Goal: Information Seeking & Learning: Learn about a topic

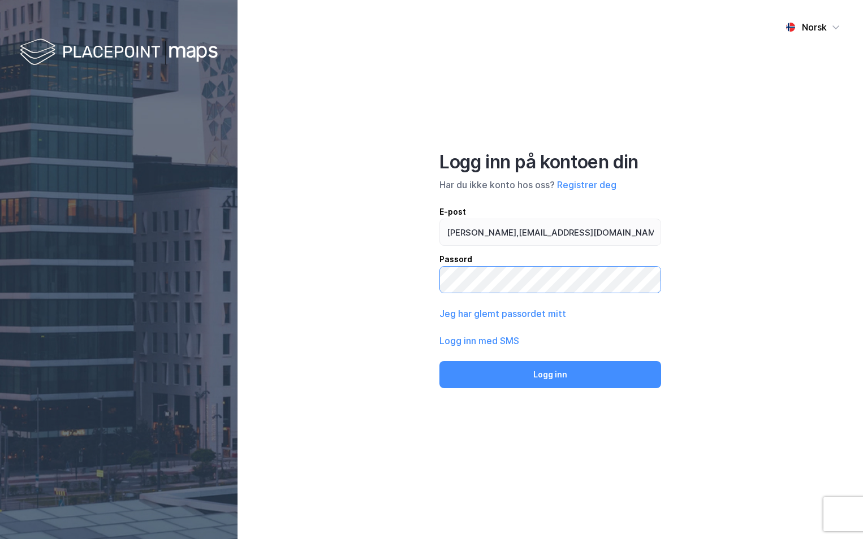
click at [439, 361] on button "Logg inn" at bounding box center [550, 374] width 222 height 27
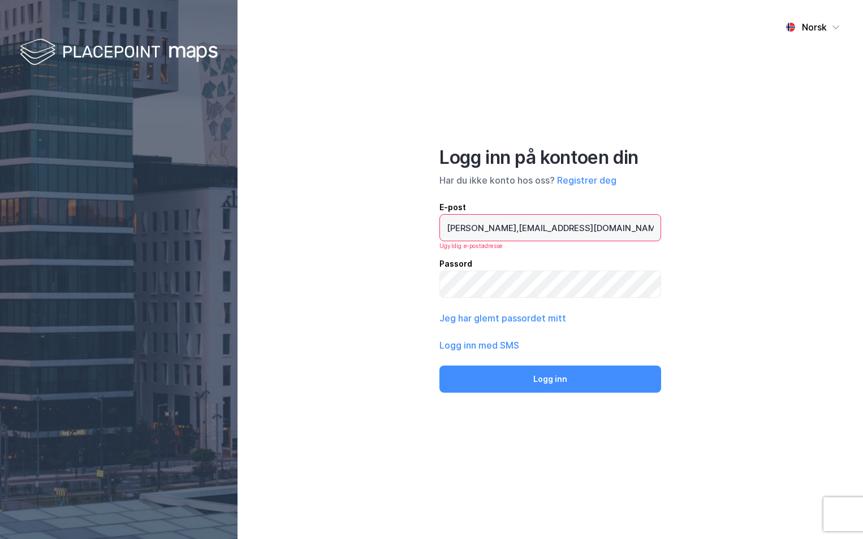
click at [485, 228] on input "[PERSON_NAME],[EMAIL_ADDRESS][DOMAIN_NAME]" at bounding box center [550, 228] width 221 height 26
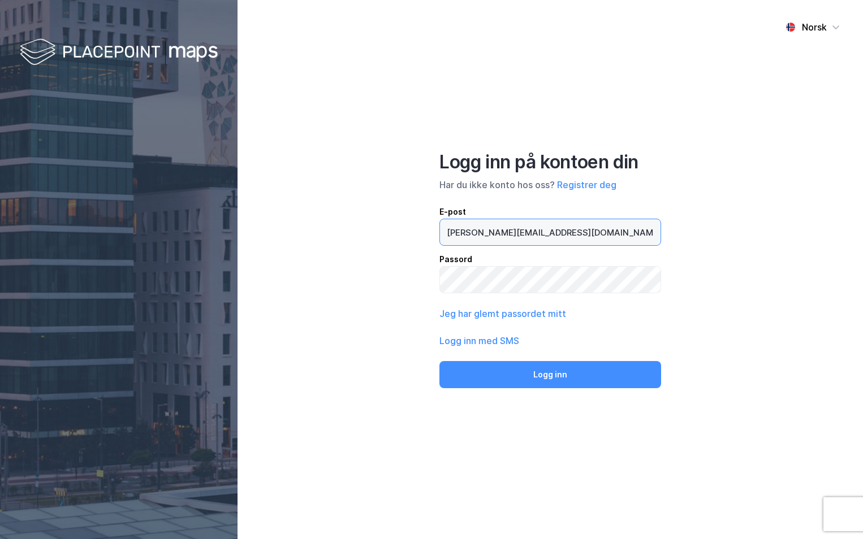
type input "[PERSON_NAME][EMAIL_ADDRESS][DOMAIN_NAME]"
click at [439, 361] on button "Logg inn" at bounding box center [550, 374] width 222 height 27
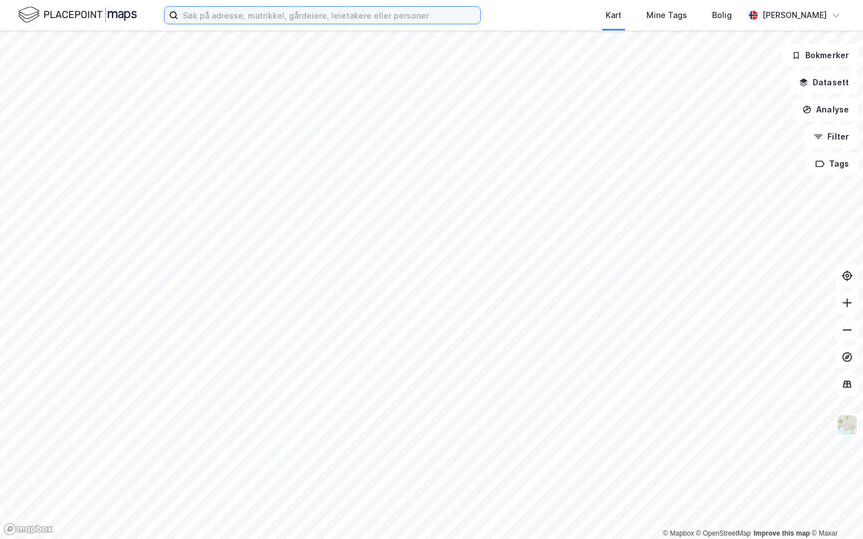
click at [281, 12] on input at bounding box center [329, 15] width 302 height 17
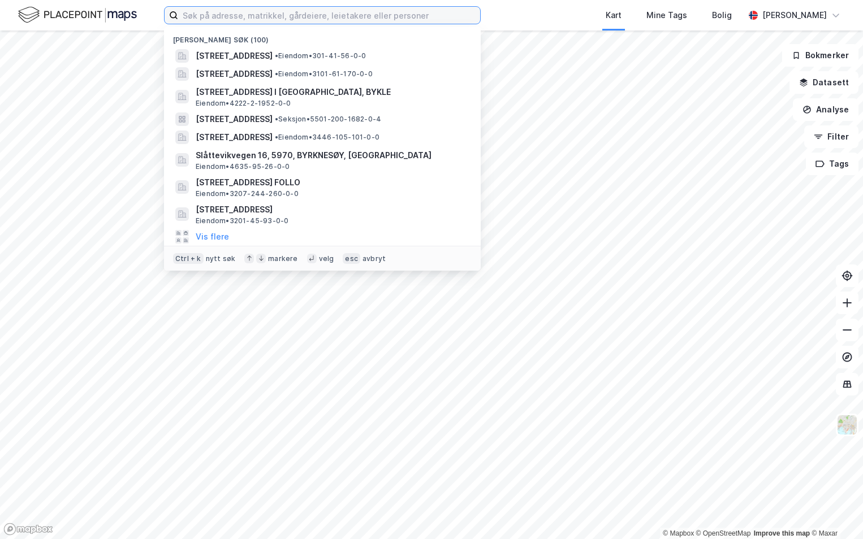
paste input "1804-62/86/0/0"
type input "1804-62/86/0/0"
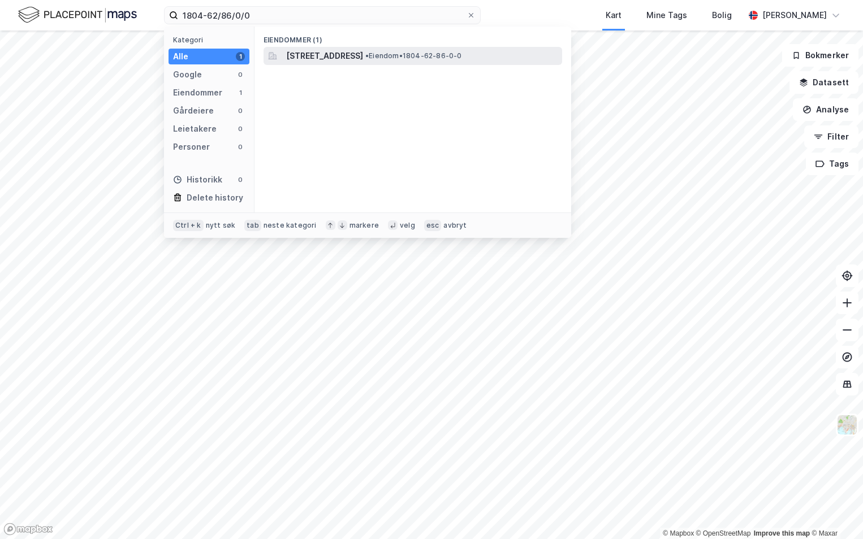
click at [339, 53] on span "[STREET_ADDRESS]" at bounding box center [324, 56] width 77 height 14
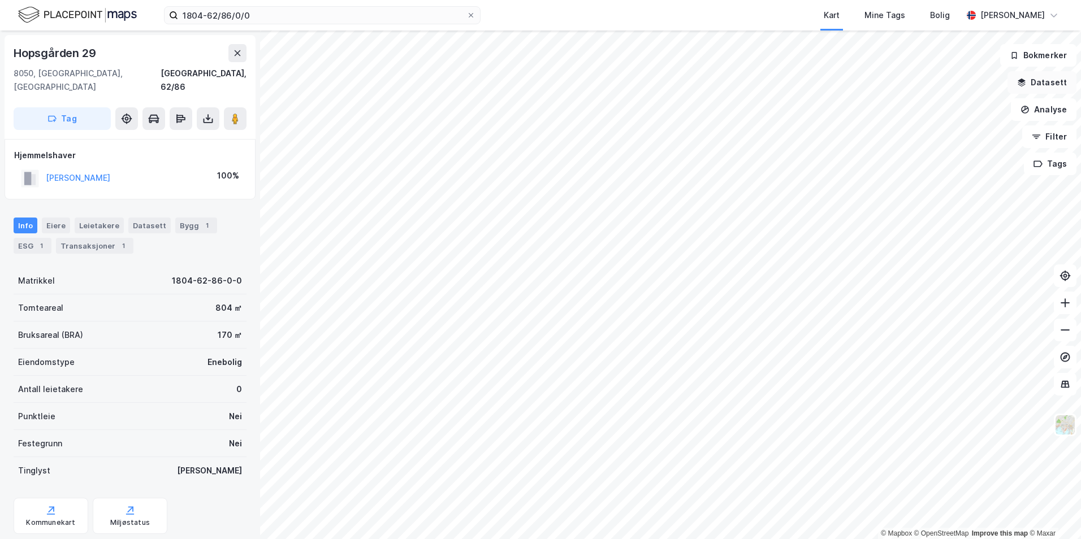
click at [862, 83] on button "Datasett" at bounding box center [1042, 82] width 69 height 23
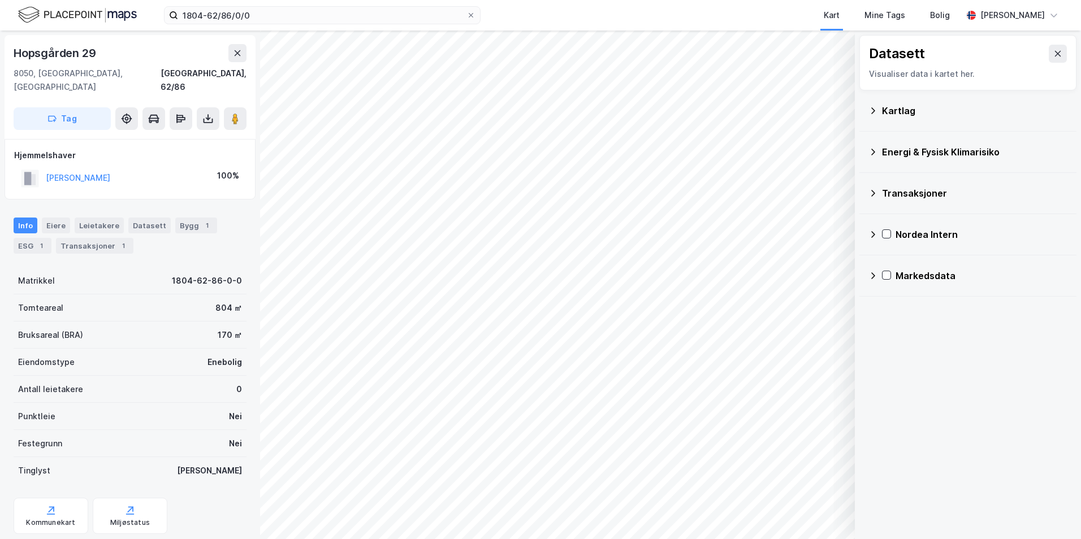
click at [862, 109] on div "Kartlag" at bounding box center [974, 111] width 185 height 14
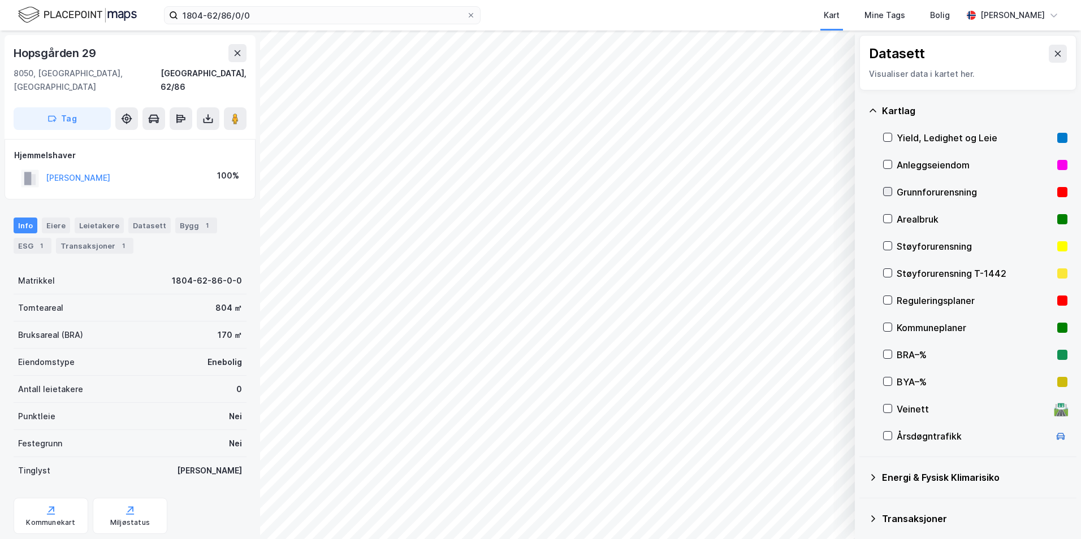
click at [862, 190] on div at bounding box center [887, 191] width 9 height 9
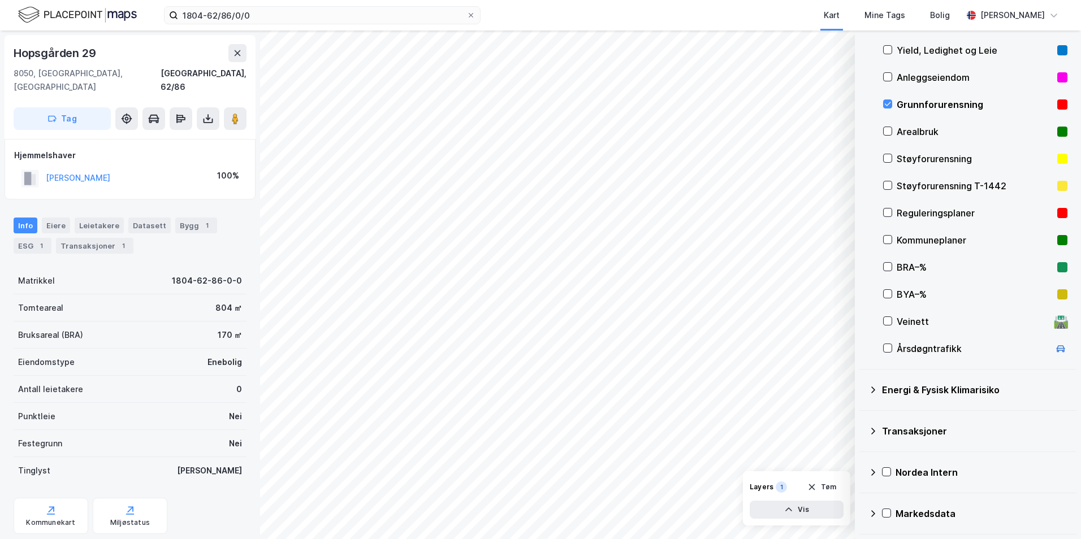
click at [862, 389] on icon at bounding box center [872, 390] width 9 height 9
click at [862, 414] on icon at bounding box center [901, 417] width 8 height 8
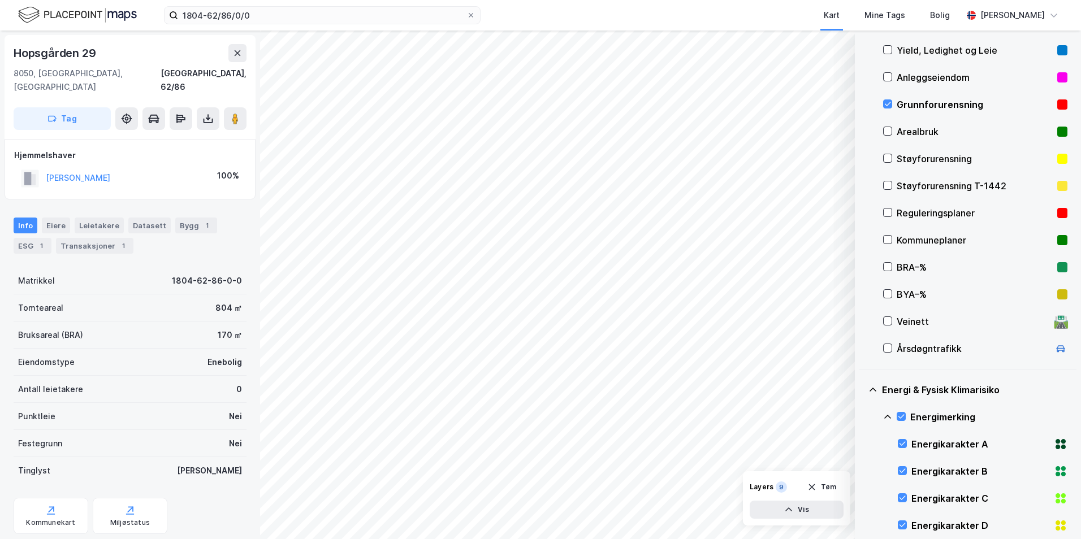
click at [862, 414] on icon at bounding box center [887, 417] width 9 height 9
click at [862, 469] on icon at bounding box center [901, 471] width 8 height 8
click at [862, 469] on icon at bounding box center [887, 471] width 9 height 9
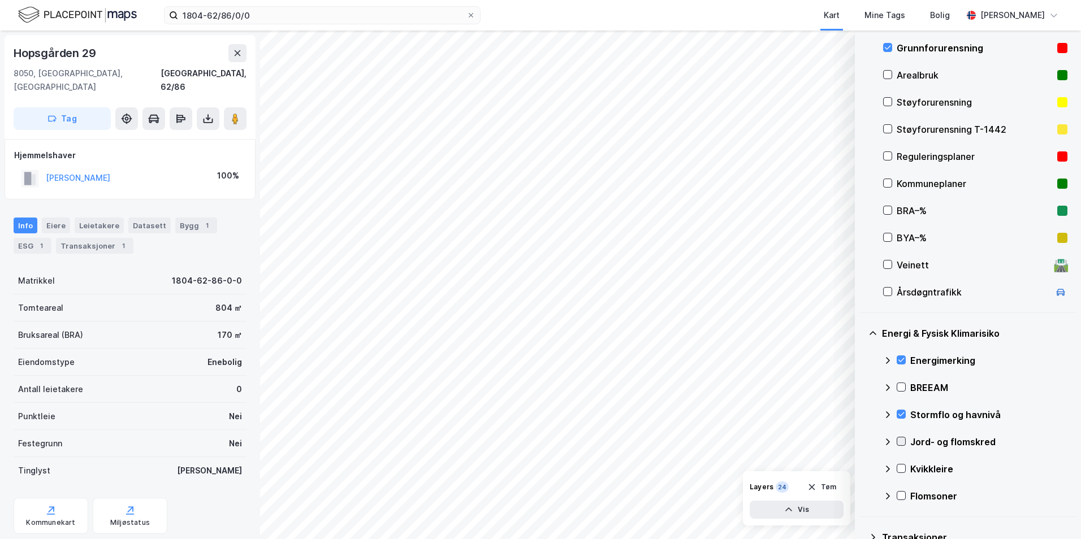
click at [862, 441] on icon at bounding box center [901, 442] width 8 height 8
click at [862, 442] on icon at bounding box center [887, 442] width 9 height 9
click at [862, 465] on icon at bounding box center [901, 469] width 8 height 8
click at [862, 493] on icon at bounding box center [901, 496] width 8 height 8
click at [862, 496] on icon at bounding box center [887, 496] width 9 height 9
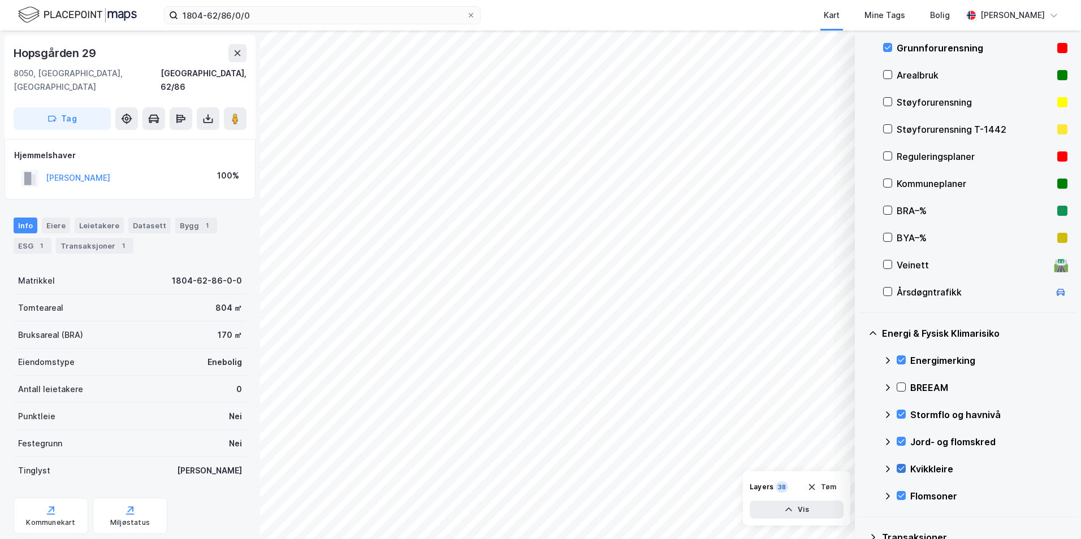
click at [862, 466] on icon at bounding box center [901, 469] width 8 height 8
click at [862, 469] on icon at bounding box center [887, 469] width 7 height 4
click at [862, 440] on icon at bounding box center [901, 442] width 8 height 8
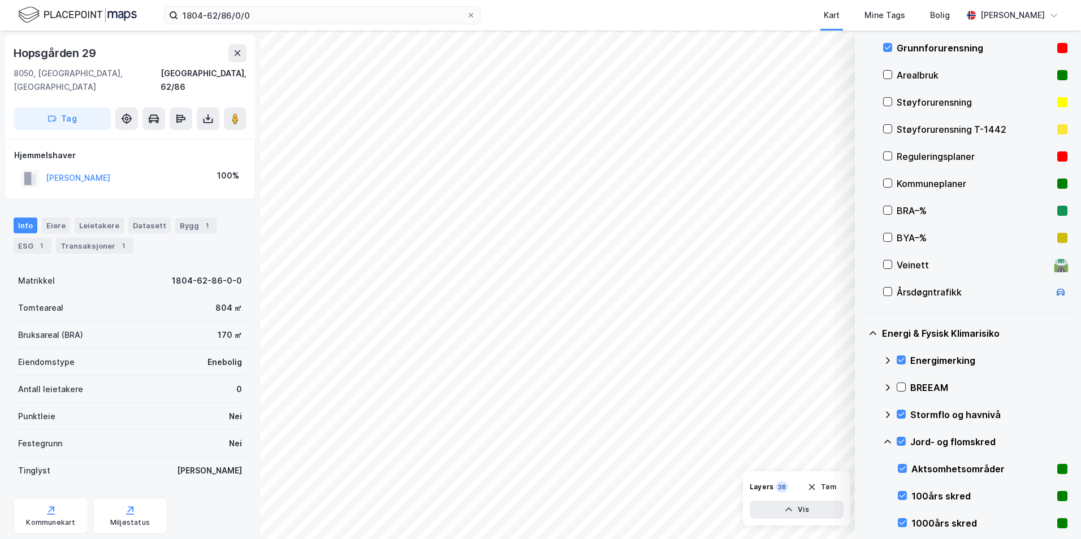
click at [862, 444] on icon at bounding box center [887, 442] width 9 height 9
click at [862, 495] on icon at bounding box center [901, 496] width 8 height 8
click at [862, 494] on icon at bounding box center [901, 496] width 8 height 8
click at [862, 496] on icon at bounding box center [887, 496] width 7 height 4
